Goal: Task Accomplishment & Management: Use online tool/utility

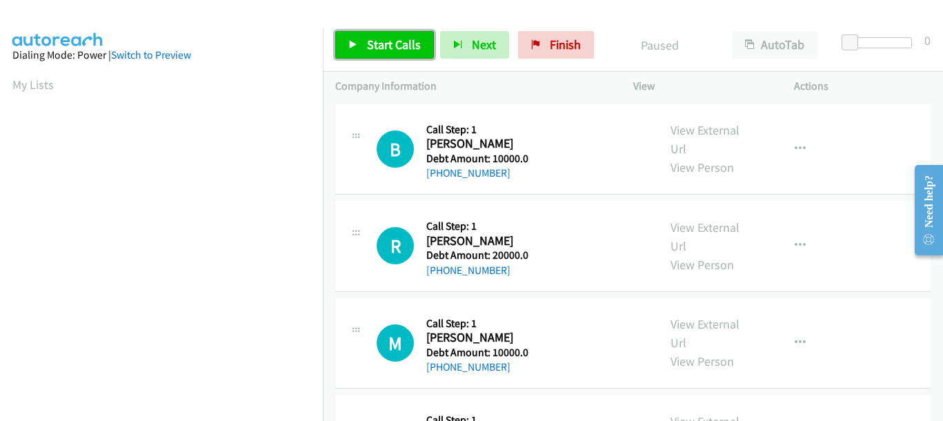
click at [386, 47] on span "Start Calls" at bounding box center [394, 45] width 54 height 16
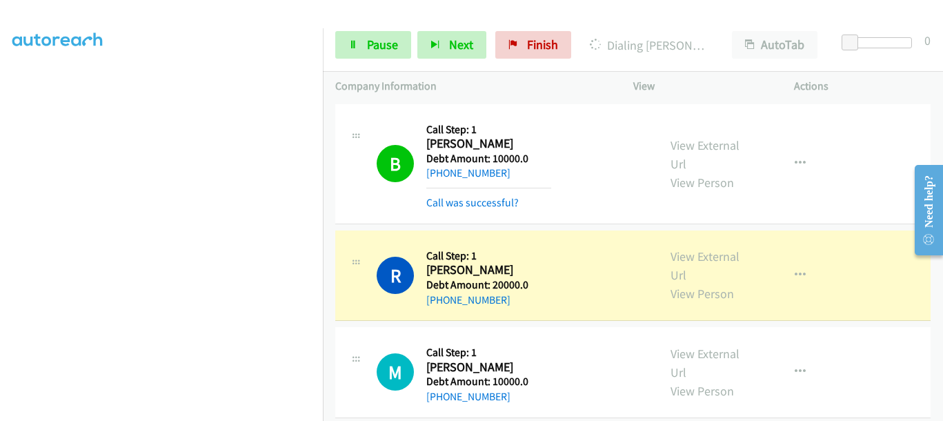
scroll to position [355, 0]
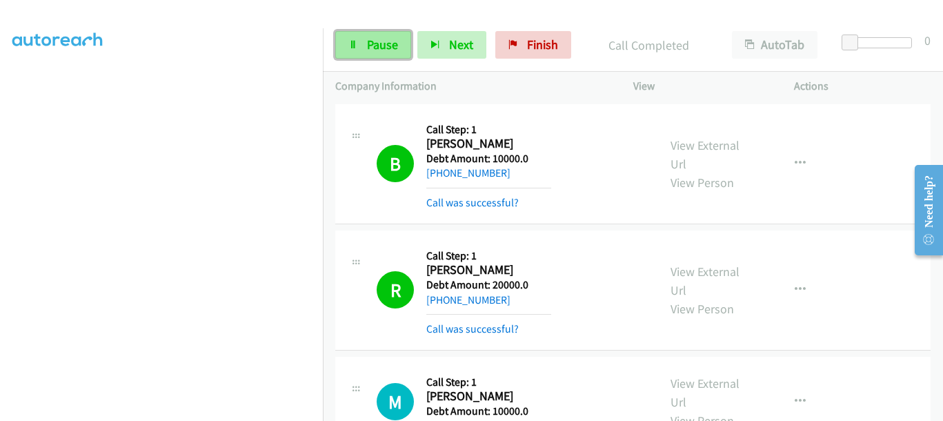
click at [386, 37] on span "Pause" at bounding box center [382, 45] width 31 height 16
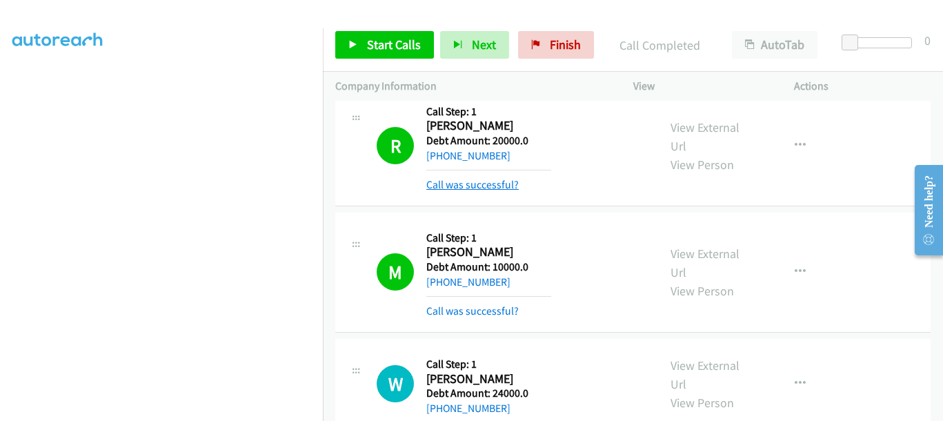
scroll to position [172, 0]
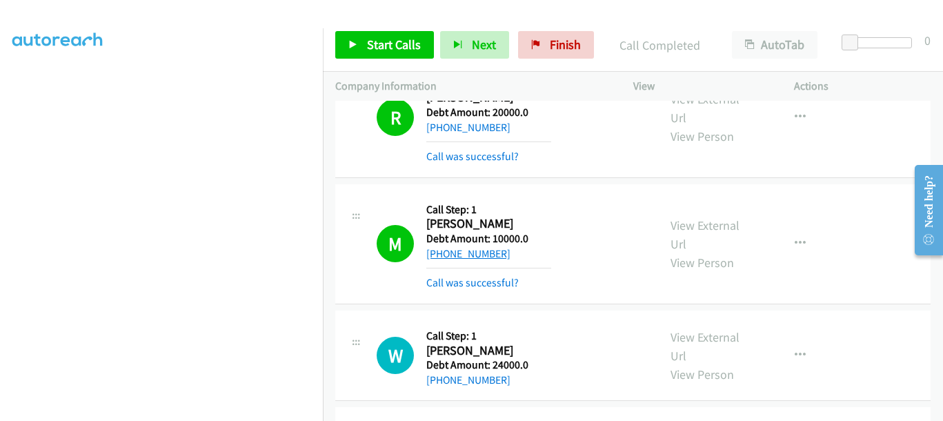
drag, startPoint x: 512, startPoint y: 257, endPoint x: 439, endPoint y: 259, distance: 72.5
click at [439, 259] on div "[PHONE_NUMBER]" at bounding box center [488, 254] width 125 height 17
click at [439, 259] on link "[PHONE_NUMBER]" at bounding box center [468, 253] width 84 height 13
copy link "[PHONE_NUMBER]"
click at [600, 268] on div "M Callback Scheduled Call Step: 1 [PERSON_NAME] America/Denver Debt Amount: 100…" at bounding box center [511, 244] width 269 height 95
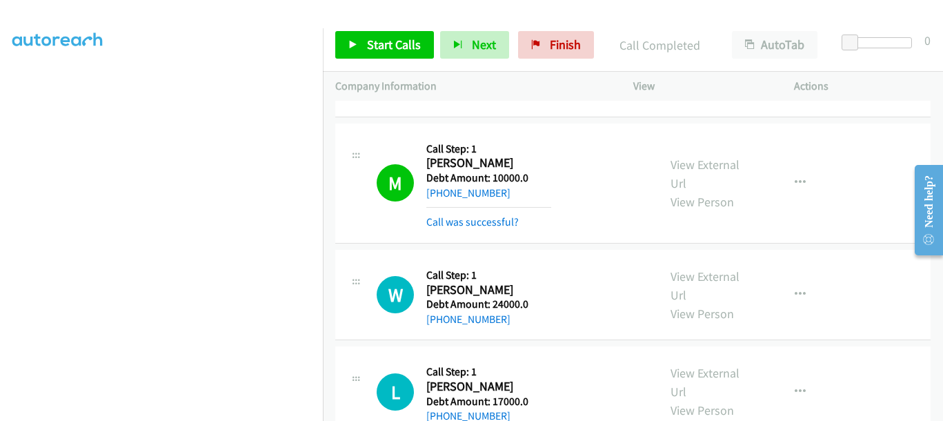
scroll to position [259, 0]
